Goal: Feedback & Contribution: Contribute content

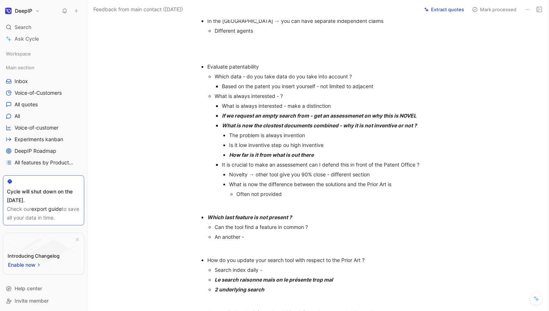
scroll to position [225, 0]
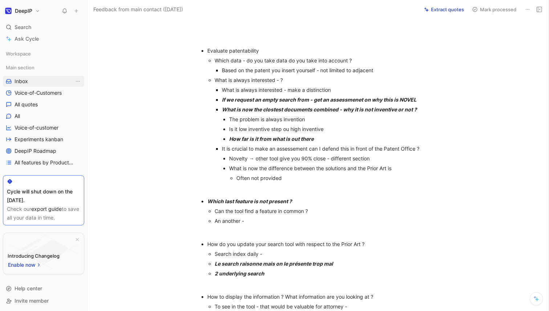
click at [25, 80] on span "Inbox" at bounding box center [21, 81] width 13 height 7
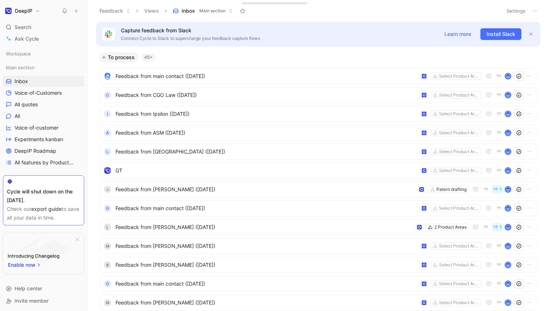
click at [76, 7] on button at bounding box center [76, 11] width 10 height 10
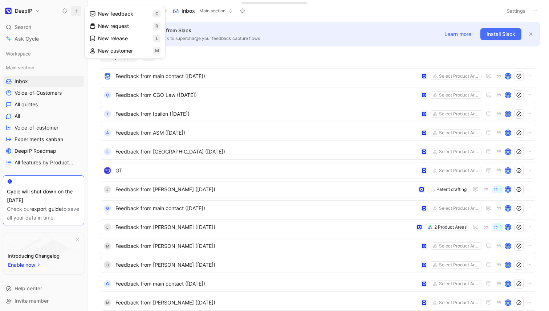
click at [110, 15] on button "New feedback c" at bounding box center [125, 14] width 78 height 12
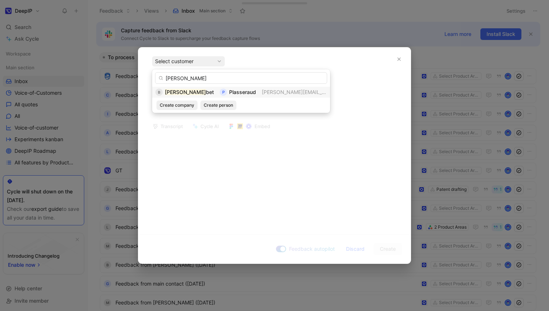
type input "Bruno Lou"
click at [231, 87] on div "B Bruno Lou bet P Plasseraud brunoloubet@plasseraud.com" at bounding box center [241, 92] width 178 height 11
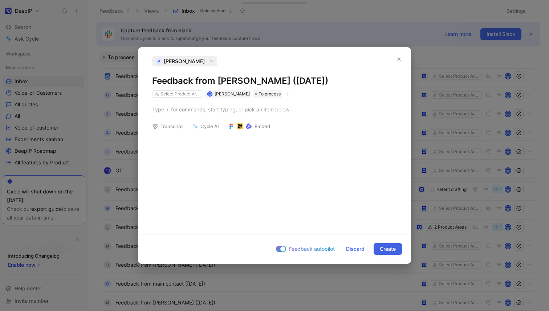
click at [383, 245] on span "Create" at bounding box center [388, 249] width 16 height 9
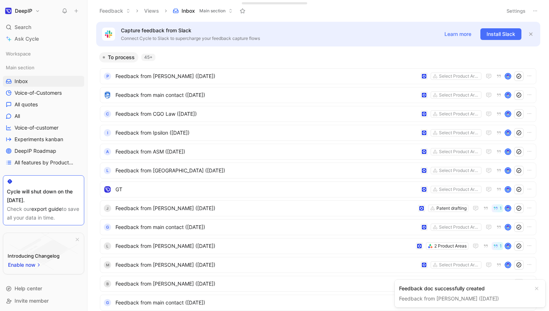
click at [443, 297] on link "Feedback from [PERSON_NAME] ([DATE])" at bounding box center [449, 299] width 100 height 6
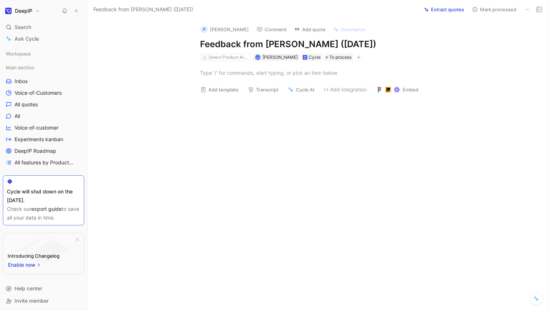
click at [231, 78] on p at bounding box center [325, 73] width 279 height 12
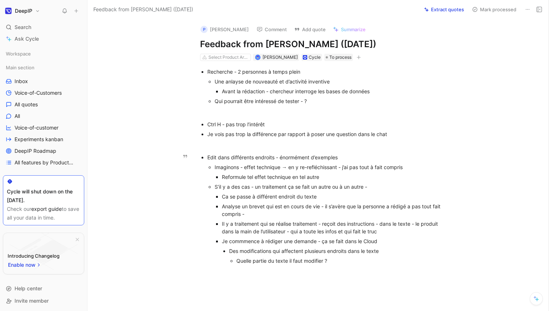
click at [418, 167] on div "Imaginons - effet technique → en y re-refléchissant - j’ai pas tout à fait comp…" at bounding box center [333, 167] width 237 height 8
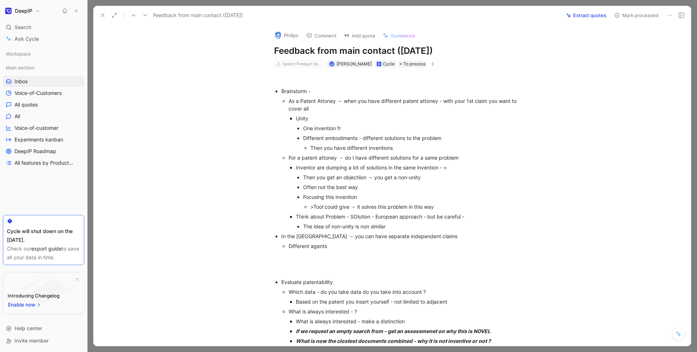
scroll to position [304, 0]
click at [106, 16] on button at bounding box center [103, 15] width 10 height 10
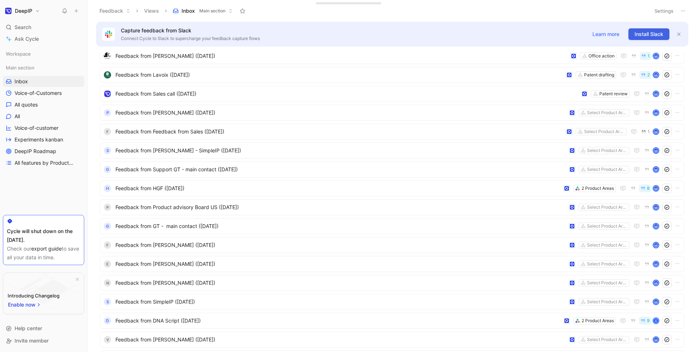
click at [647, 31] on span "Install Slack" at bounding box center [649, 34] width 29 height 9
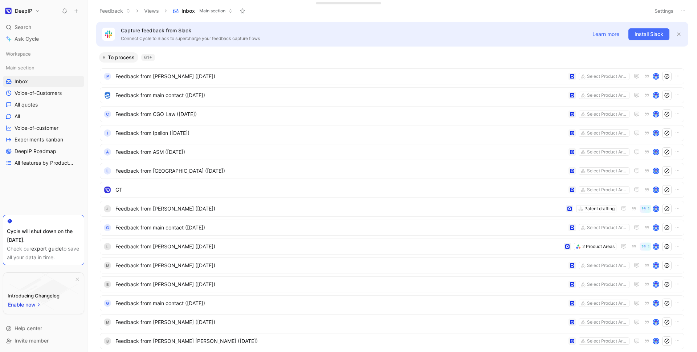
click at [78, 13] on icon at bounding box center [76, 10] width 5 height 5
click at [116, 16] on button "New feedback c" at bounding box center [125, 14] width 78 height 12
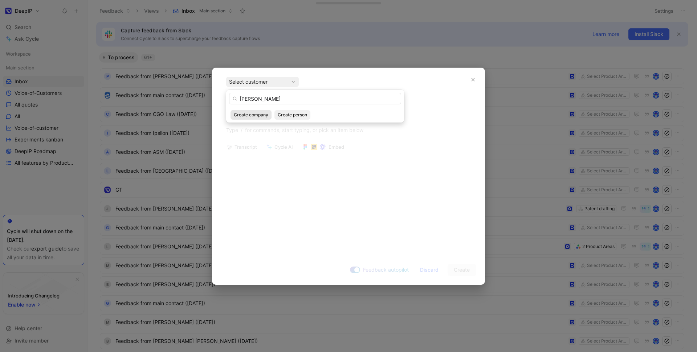
type input "[PERSON_NAME]"
click at [264, 118] on button "Create company" at bounding box center [251, 114] width 41 height 9
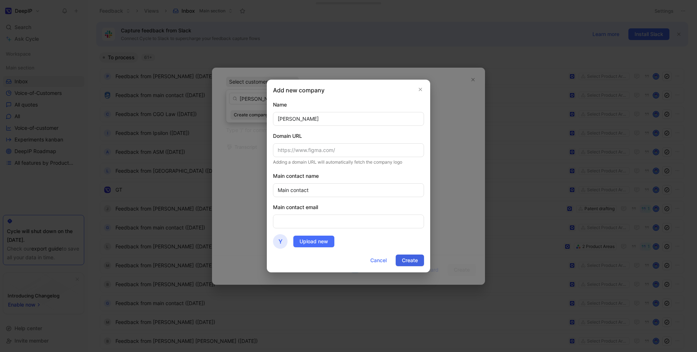
click at [411, 263] on span "Create" at bounding box center [410, 260] width 16 height 9
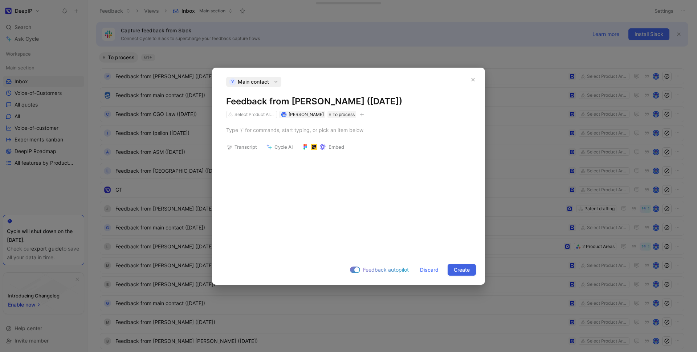
click at [463, 272] on span "Create" at bounding box center [462, 269] width 16 height 9
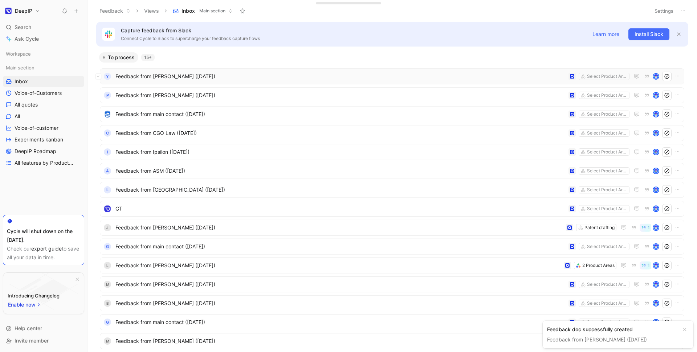
click at [171, 80] on span "Feedback from Yannan Zhang (Sep 04, 2025)" at bounding box center [340, 76] width 450 height 9
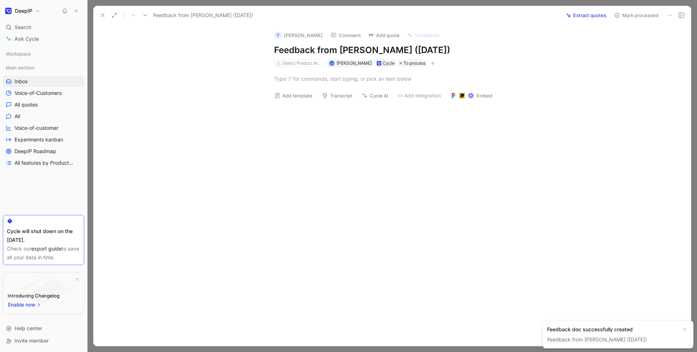
click at [341, 52] on h1 "Feedback from Yannan Zhang (Sep 04, 2025)" at bounding box center [399, 50] width 251 height 12
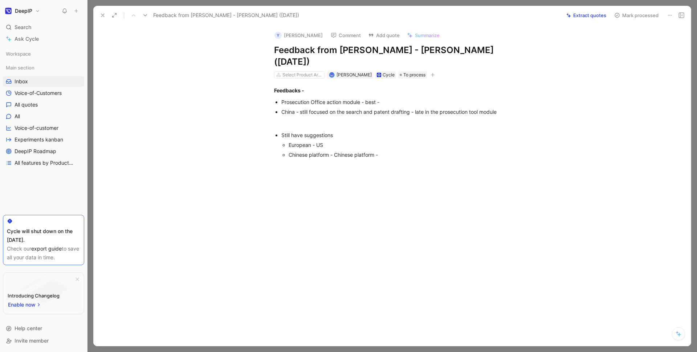
click at [276, 221] on div at bounding box center [400, 217] width 582 height 105
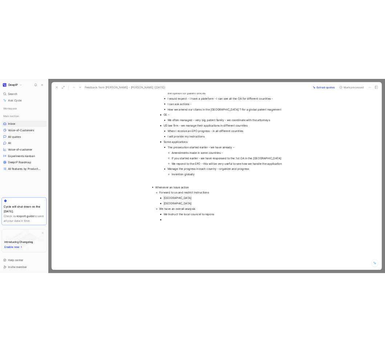
scroll to position [241, 0]
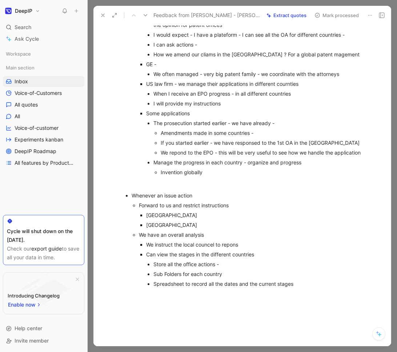
click at [88, 13] on icon at bounding box center [87, 11] width 6 height 6
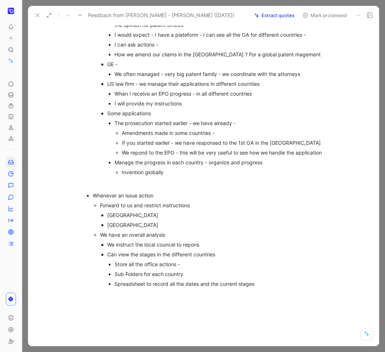
click at [228, 294] on div at bounding box center [211, 346] width 336 height 105
click at [181, 284] on div at bounding box center [211, 126] width 318 height 576
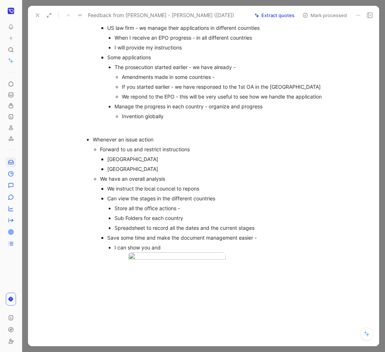
scroll to position [313, 0]
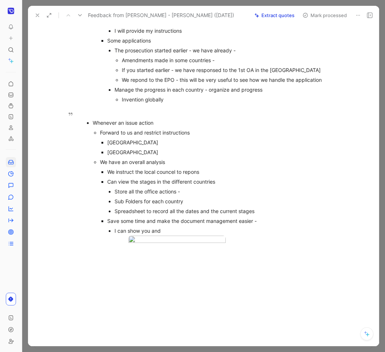
click at [174, 227] on div "I can show you and" at bounding box center [225, 231] width 222 height 8
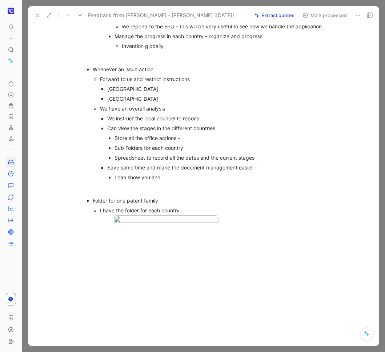
scroll to position [395, 0]
click at [125, 261] on div at bounding box center [211, 292] width 336 height 105
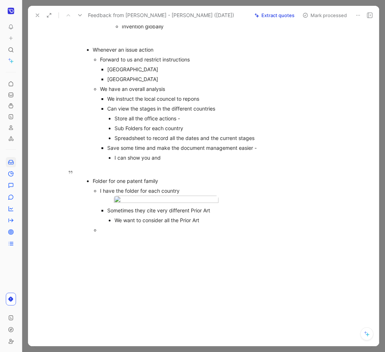
click at [216, 224] on div "We want to consider all the Prior Art" at bounding box center [225, 220] width 222 height 8
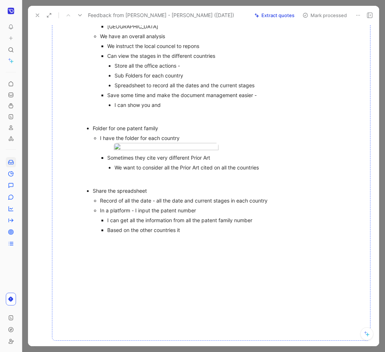
scroll to position [481, 0]
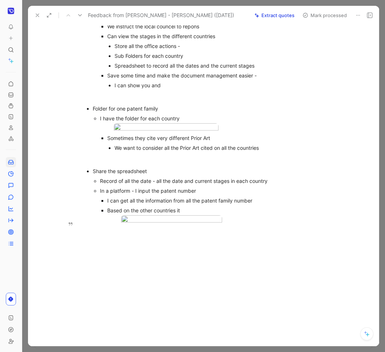
click at [198, 214] on div "Based on the other countries it" at bounding box center [222, 210] width 230 height 8
click at [172, 296] on div at bounding box center [211, 292] width 336 height 105
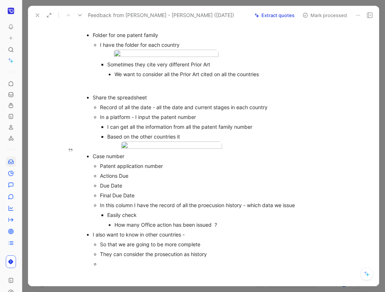
scroll to position [685, 0]
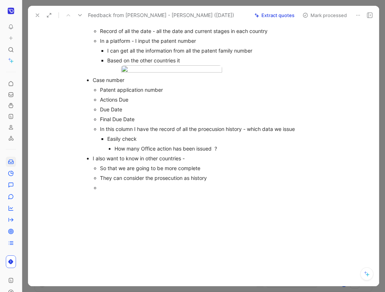
click at [260, 182] on p "They can consider the prosecution as history" at bounding box center [218, 178] width 237 height 10
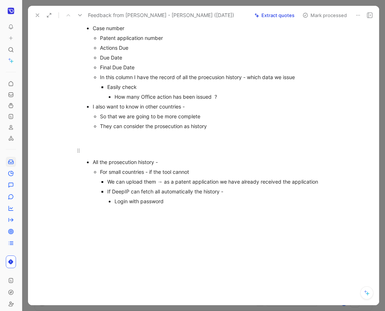
click at [155, 157] on p at bounding box center [211, 151] width 279 height 12
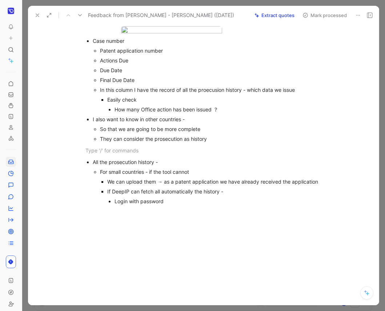
click at [142, 269] on div at bounding box center [211, 258] width 336 height 93
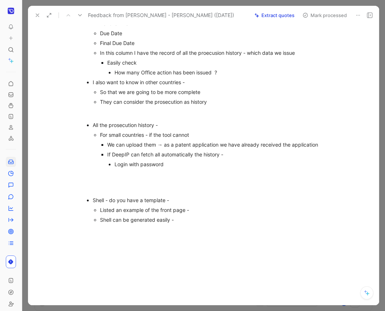
click at [114, 204] on div "Shell - do you have a template -" at bounding box center [215, 200] width 244 height 8
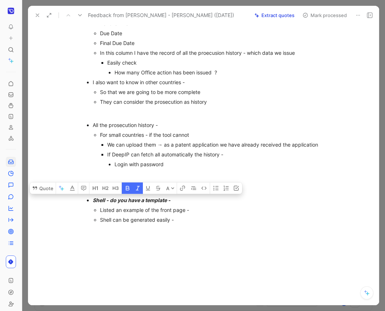
click at [180, 70] on body "To pick up a draggable item, press the space bar. While dragging, use the arrow…" at bounding box center [192, 155] width 385 height 311
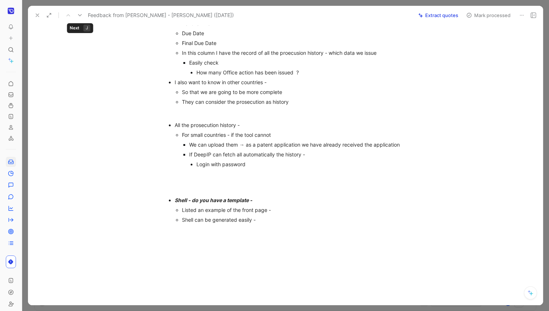
click at [25, 9] on use at bounding box center [24, 11] width 4 height 4
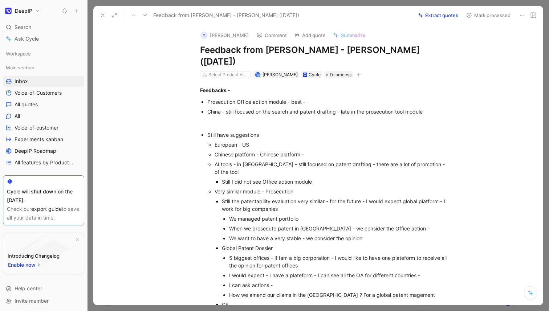
scroll to position [685, 0]
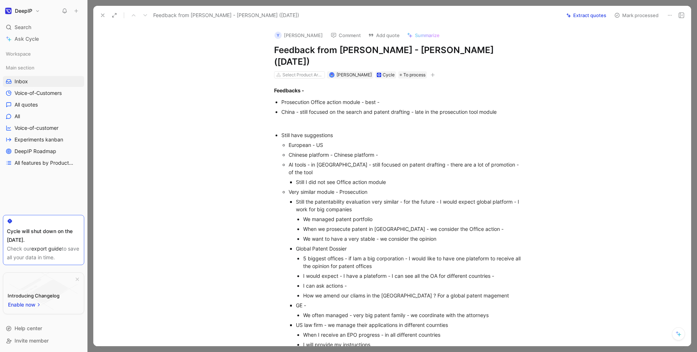
click at [102, 17] on icon at bounding box center [103, 15] width 6 height 6
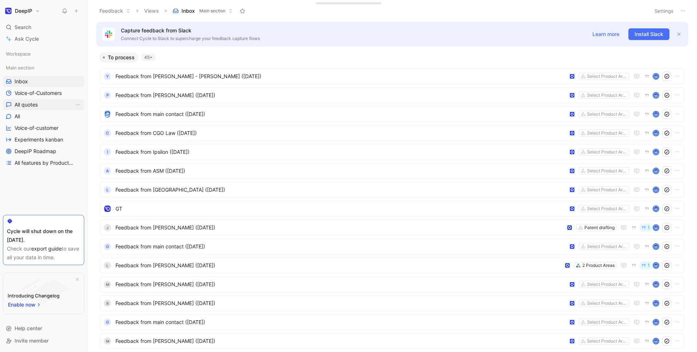
click at [41, 103] on link "All quotes" at bounding box center [43, 104] width 81 height 11
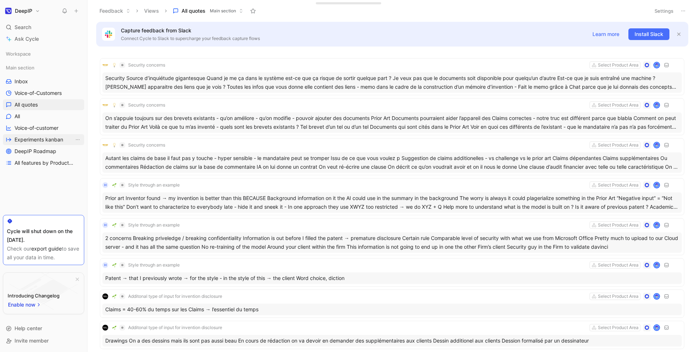
click at [49, 142] on span "Experiments kanban" at bounding box center [39, 139] width 49 height 7
